Goal: Navigation & Orientation: Go to known website

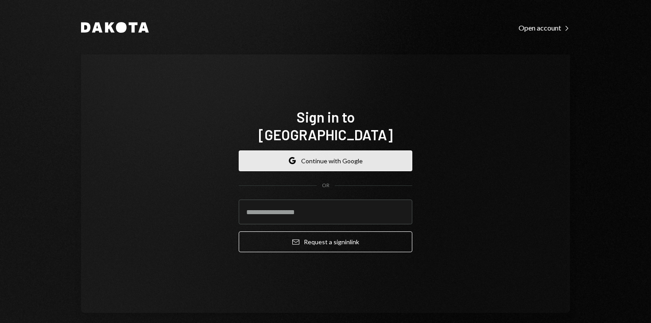
click at [298, 158] on button "Google Continue with Google" at bounding box center [325, 160] width 173 height 21
click at [314, 154] on button "Google Continue with Google" at bounding box center [325, 160] width 173 height 21
